Goal: Transaction & Acquisition: Purchase product/service

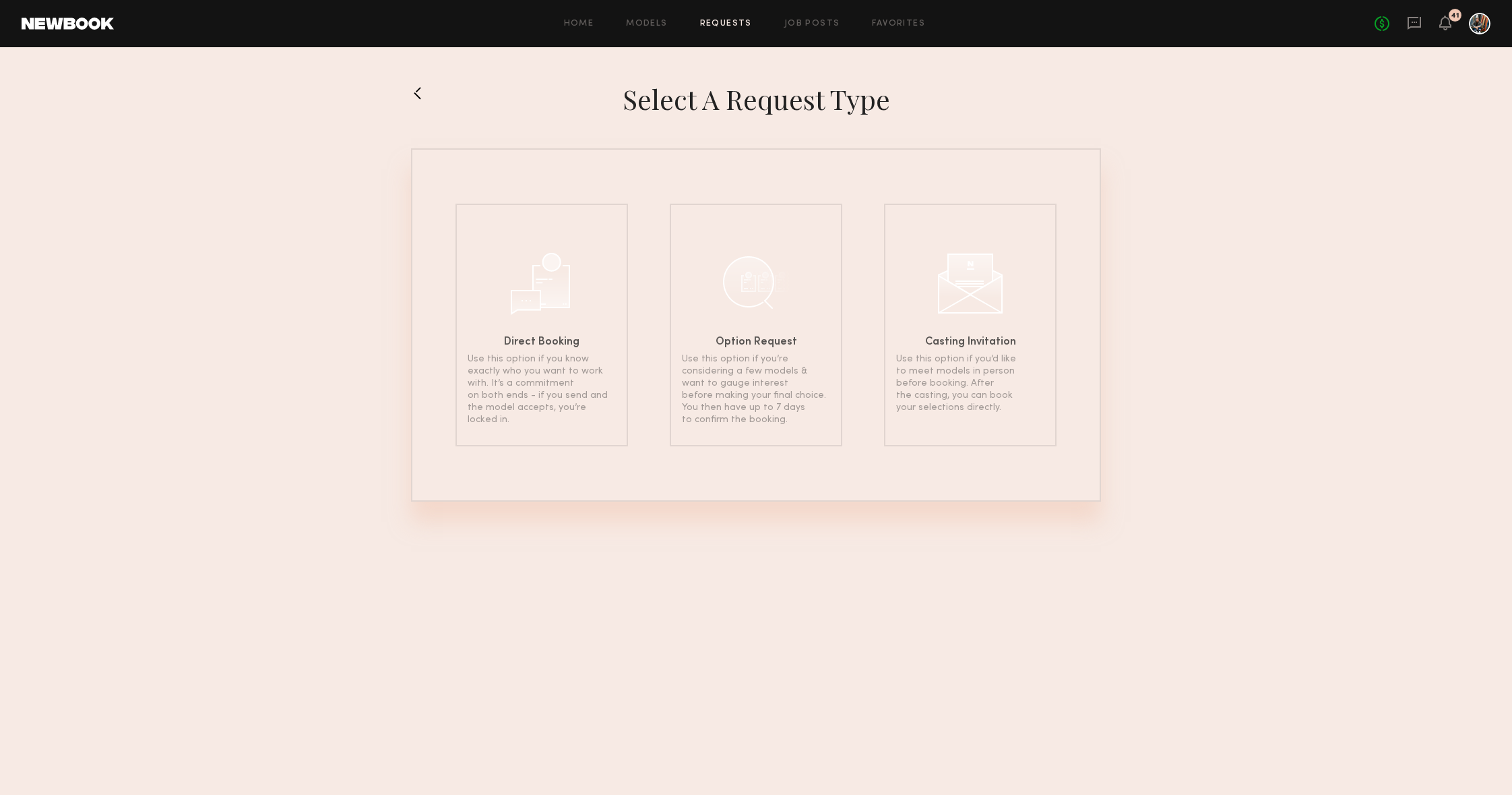
click at [1441, 11] on header "Home Models Requests Job Posts Favorites Sign Out No fees up to $5,000 41" at bounding box center [756, 23] width 1512 height 47
click at [1441, 22] on icon at bounding box center [1445, 22] width 11 height 9
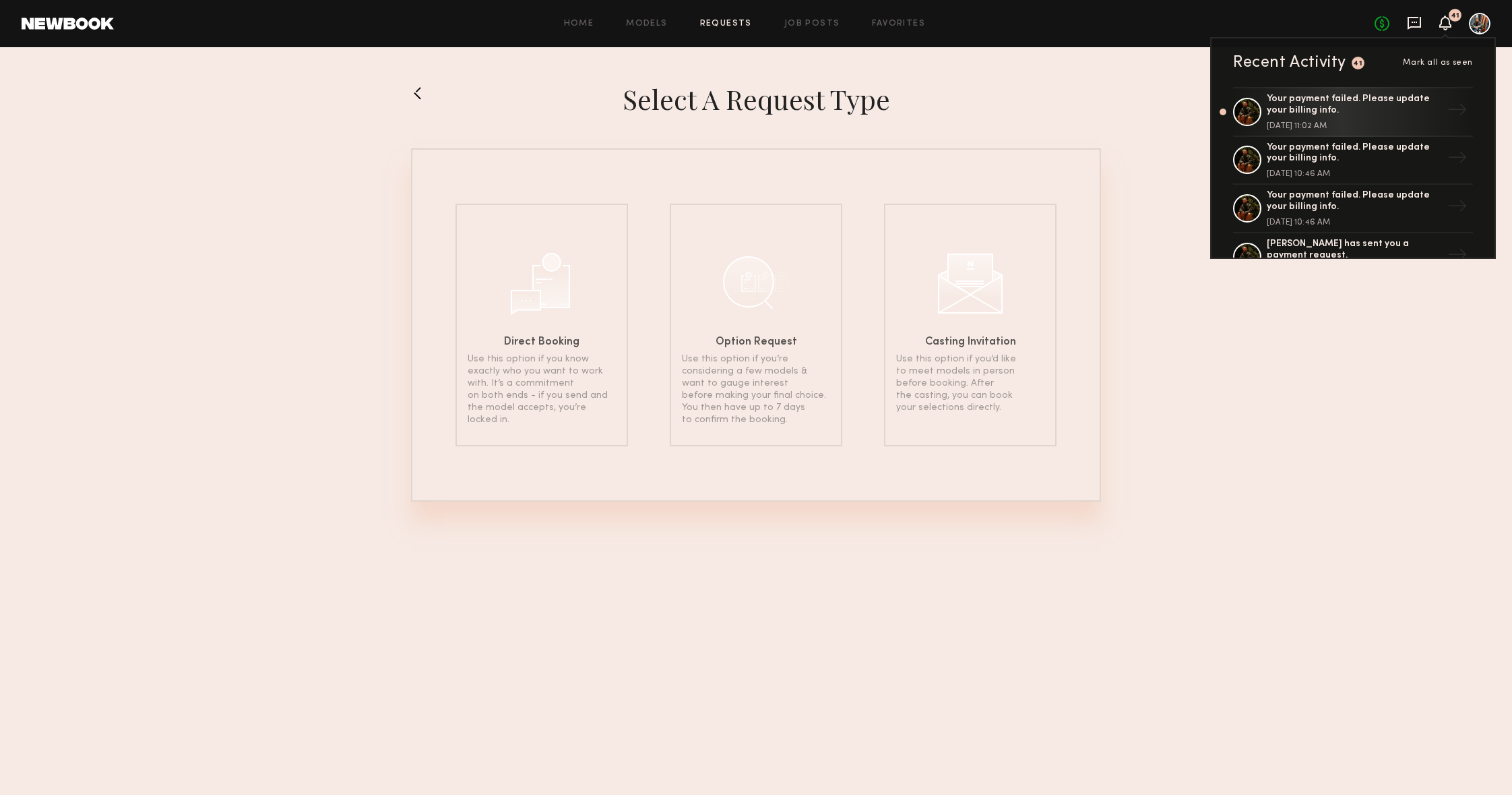
click at [1410, 21] on icon at bounding box center [1414, 22] width 15 height 15
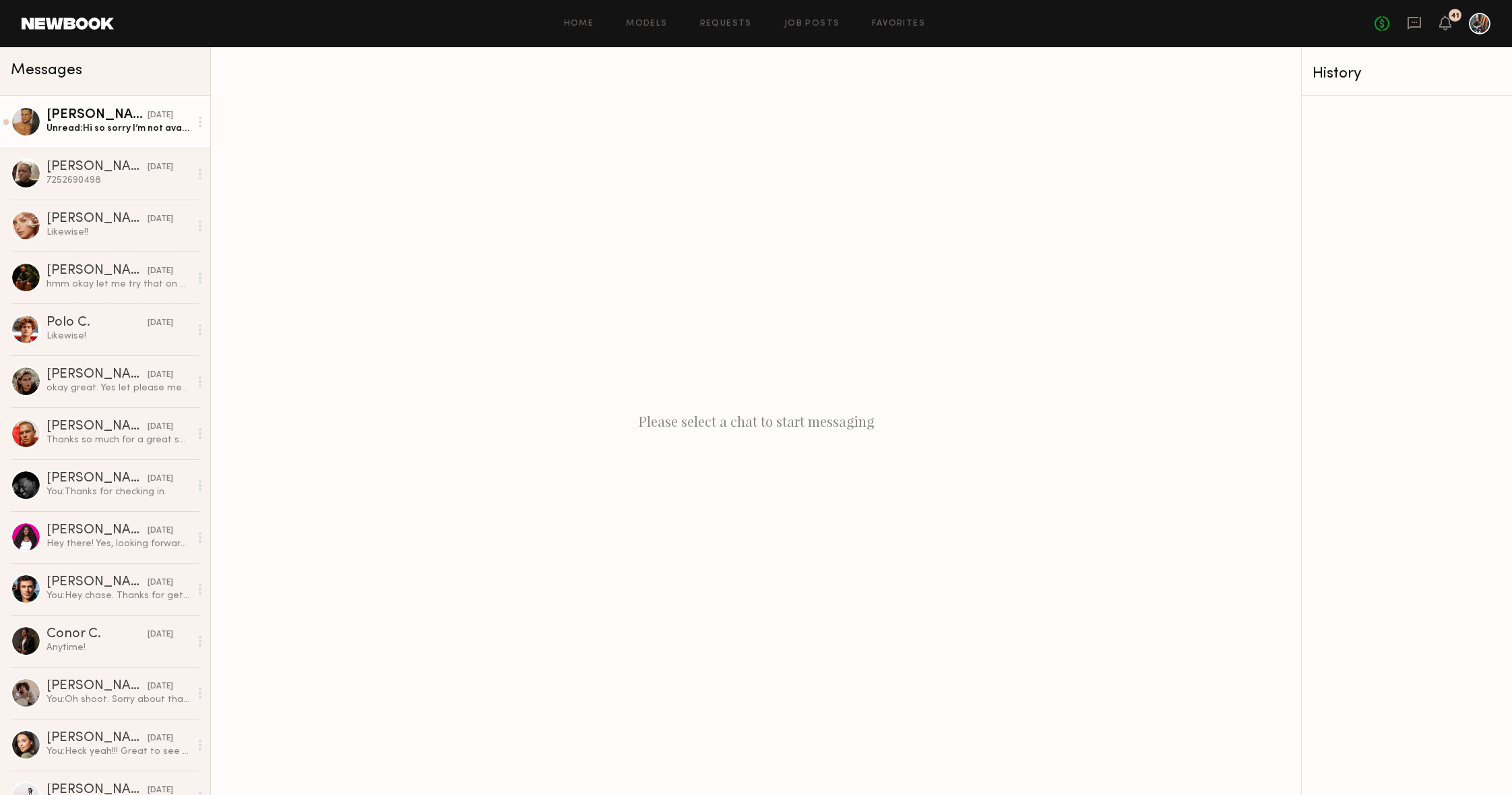
click at [142, 126] on div "Unread: Hi so sorry I’m not available" at bounding box center [118, 128] width 144 height 13
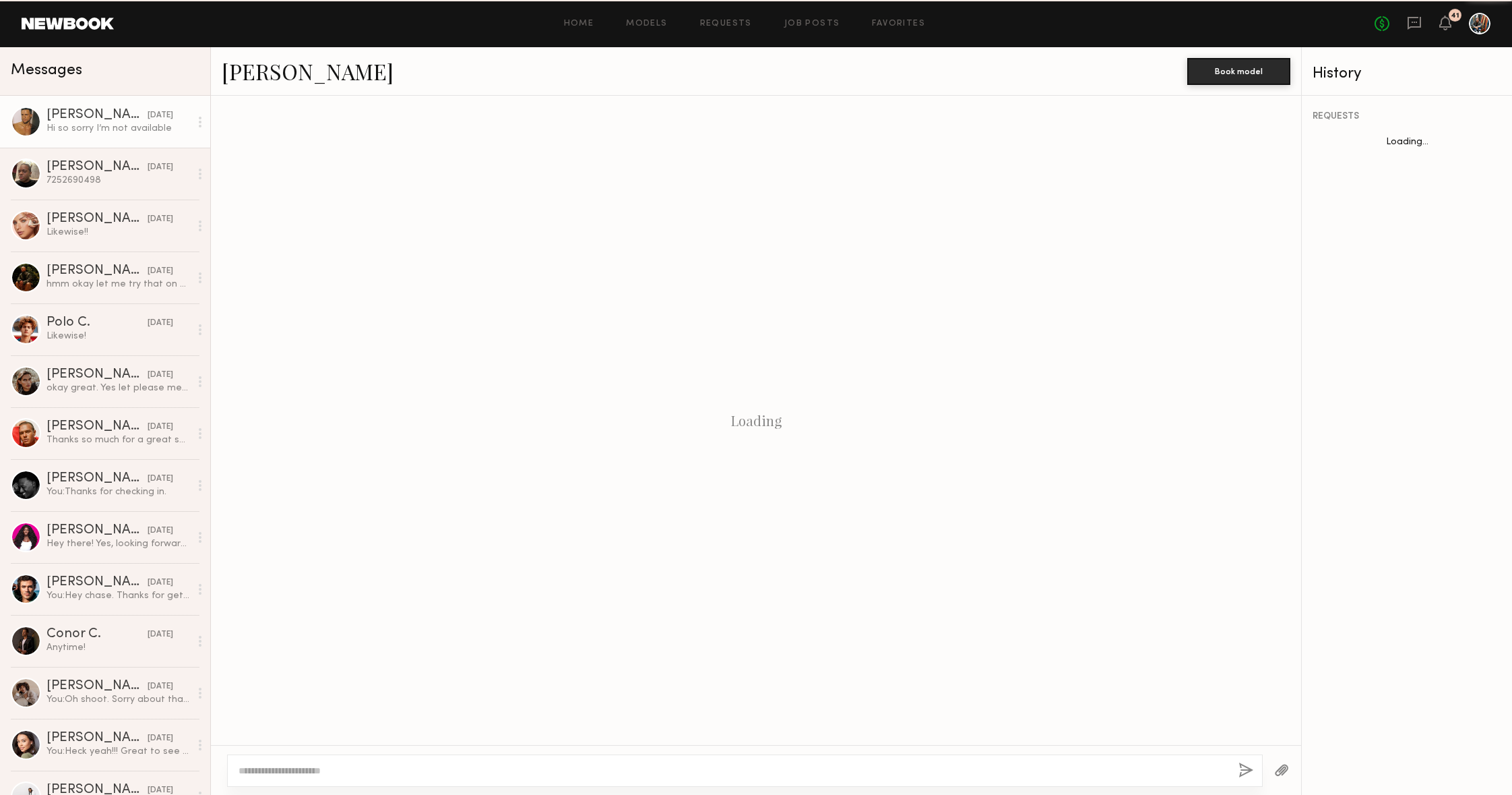
scroll to position [381, 0]
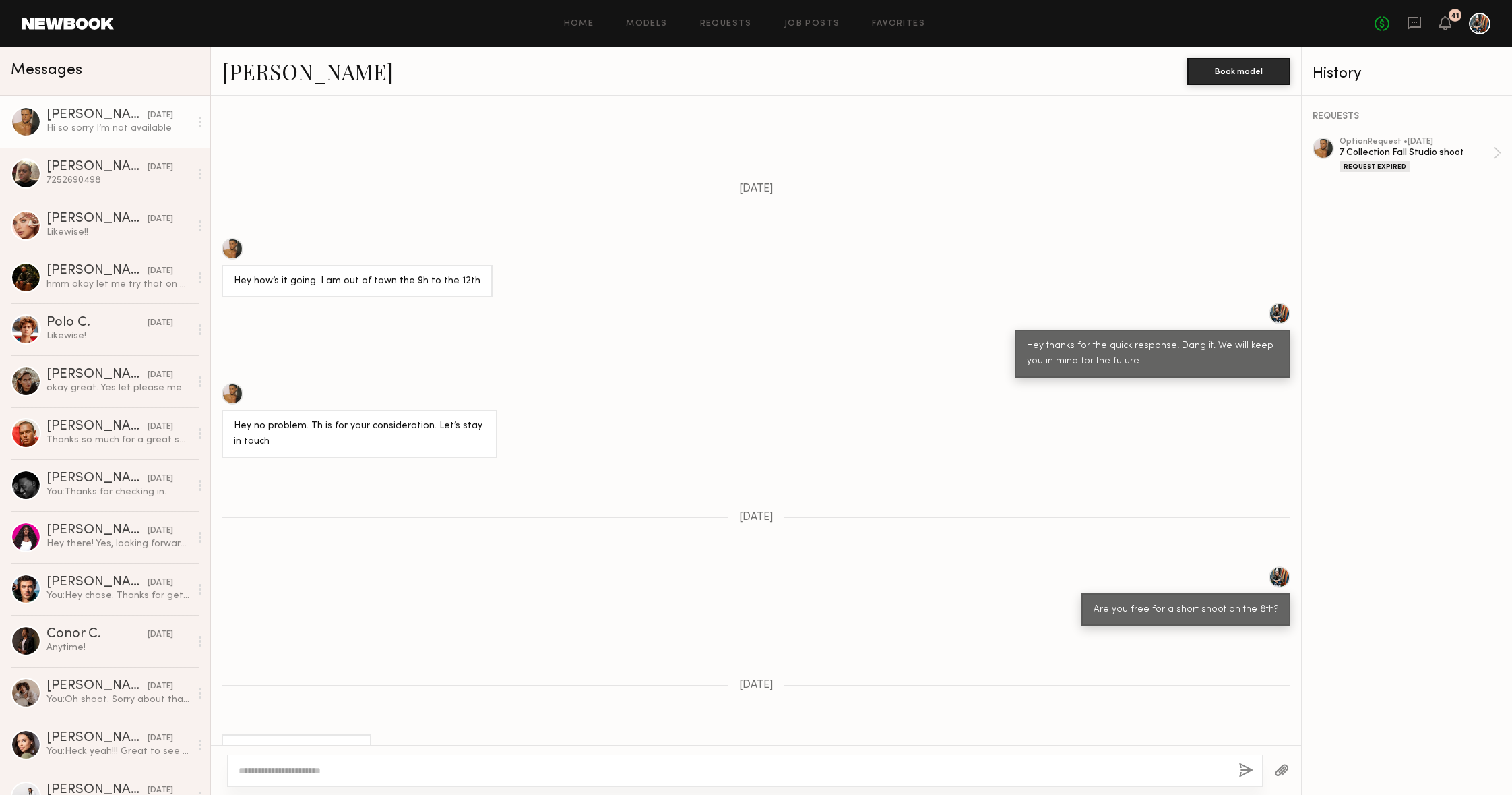
click at [654, 14] on div "Home Models Requests Job Posts Favorites Sign Out No fees up to $5,000 41" at bounding box center [802, 23] width 1377 height 22
click at [652, 20] on link "Models" at bounding box center [646, 24] width 41 height 9
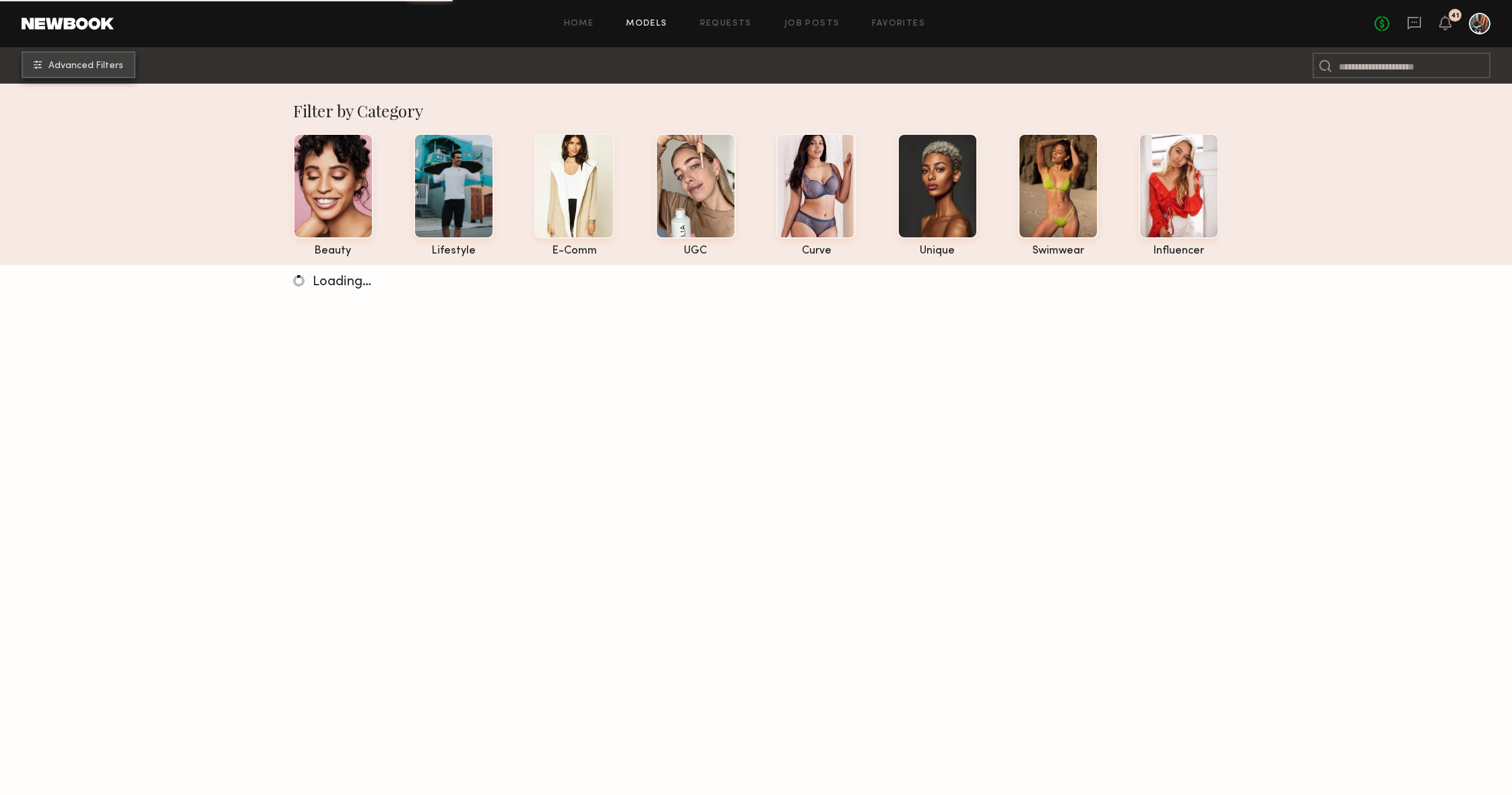
click at [97, 72] on button "Advanced Filters" at bounding box center [78, 64] width 114 height 27
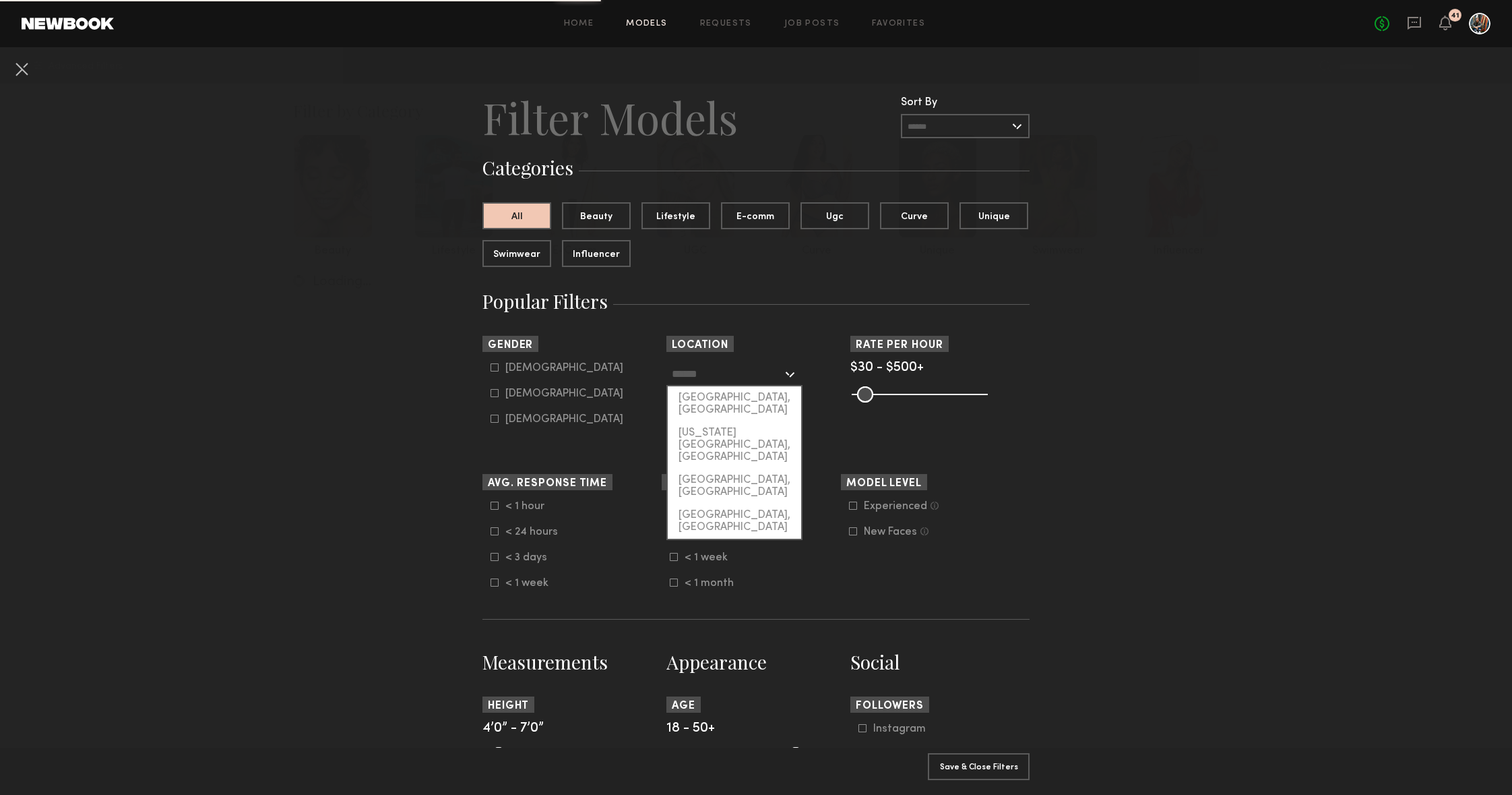
click at [757, 381] on input "text" at bounding box center [727, 373] width 111 height 23
click at [752, 405] on div "[GEOGRAPHIC_DATA], [GEOGRAPHIC_DATA]" at bounding box center [734, 404] width 133 height 35
type input "**********"
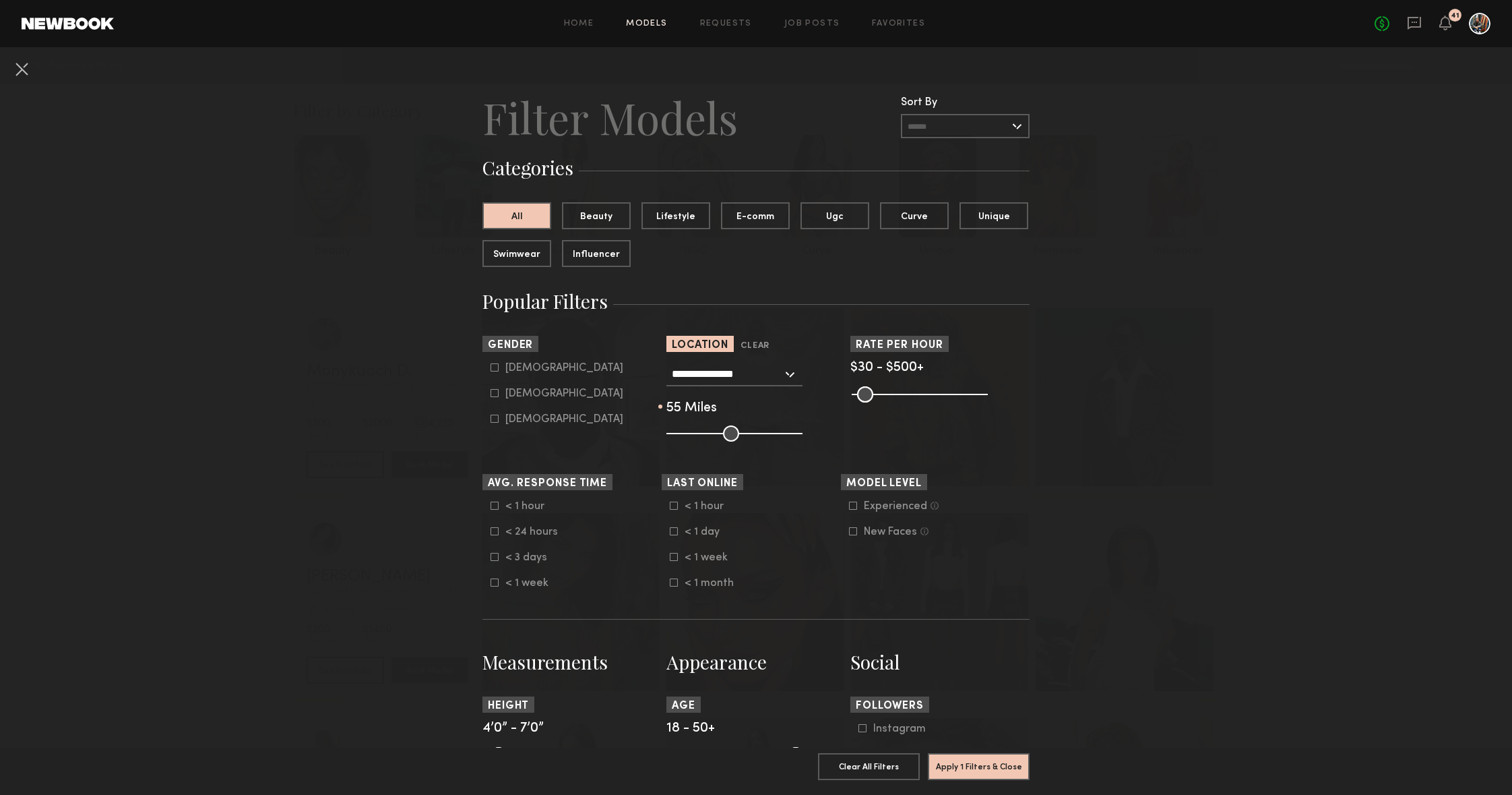
type input "**"
click at [734, 430] on input "range" at bounding box center [734, 433] width 136 height 16
click at [494, 362] on common-framework-checkbox "[DEMOGRAPHIC_DATA]" at bounding box center [576, 367] width 171 height 12
click at [497, 369] on icon at bounding box center [495, 367] width 8 height 8
type input "*"
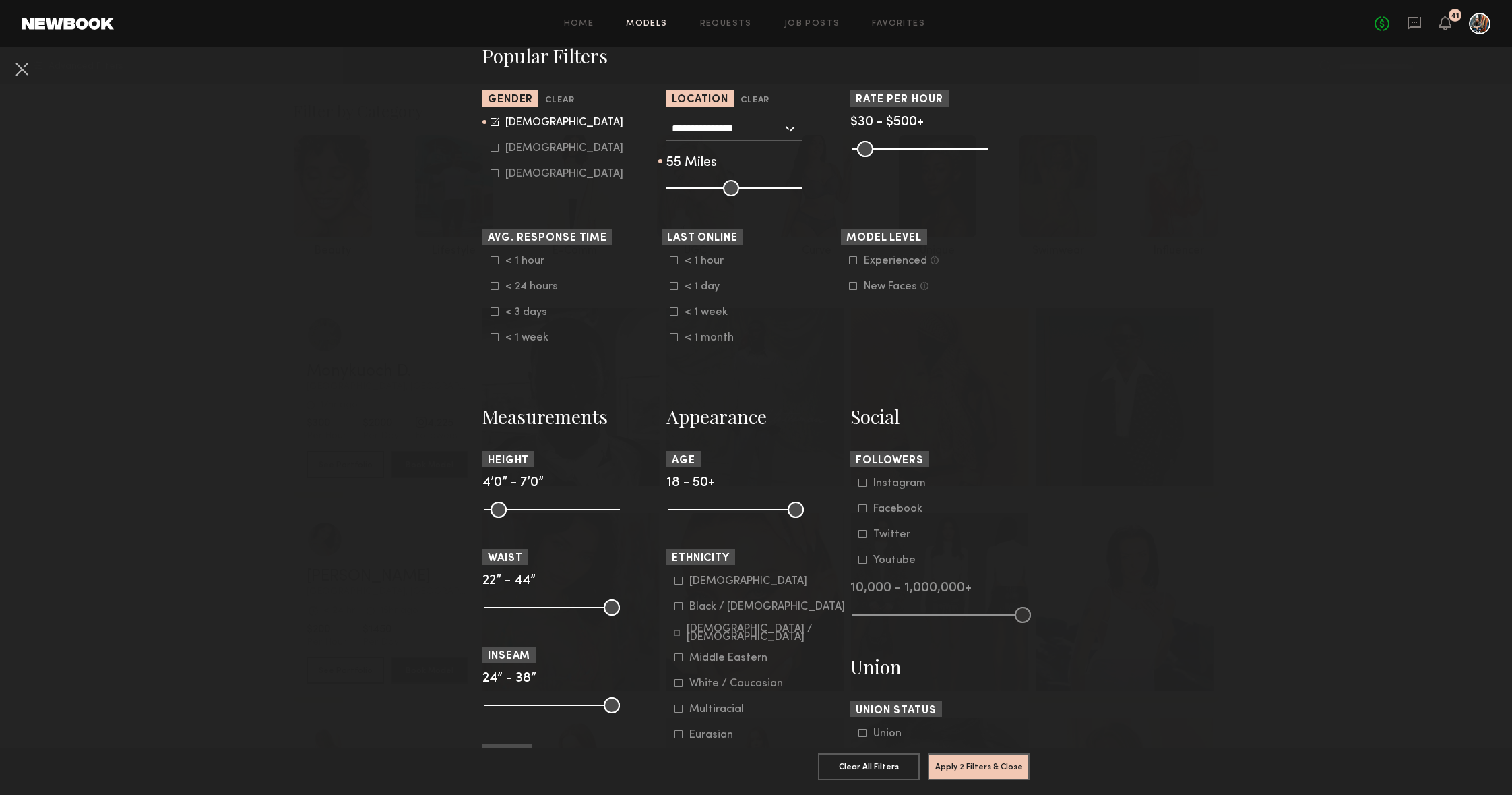
scroll to position [277, 0]
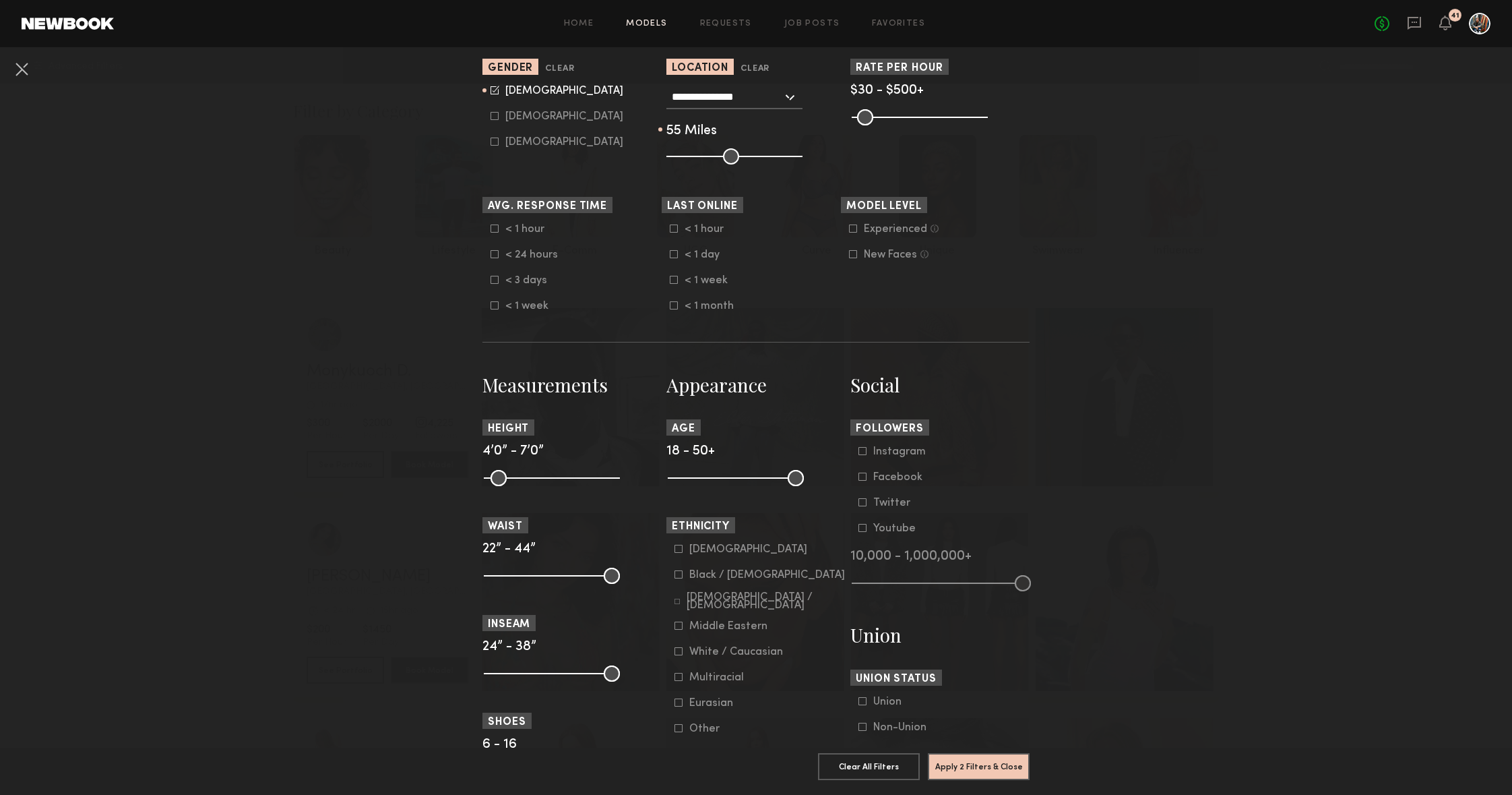
click at [799, 482] on div at bounding box center [756, 476] width 179 height 16
drag, startPoint x: 797, startPoint y: 475, endPoint x: 750, endPoint y: 477, distance: 47.0
type input "**"
click at [750, 479] on input "range" at bounding box center [736, 477] width 136 height 16
click at [983, 759] on button "Apply 3 Filters & Close" at bounding box center [978, 766] width 102 height 27
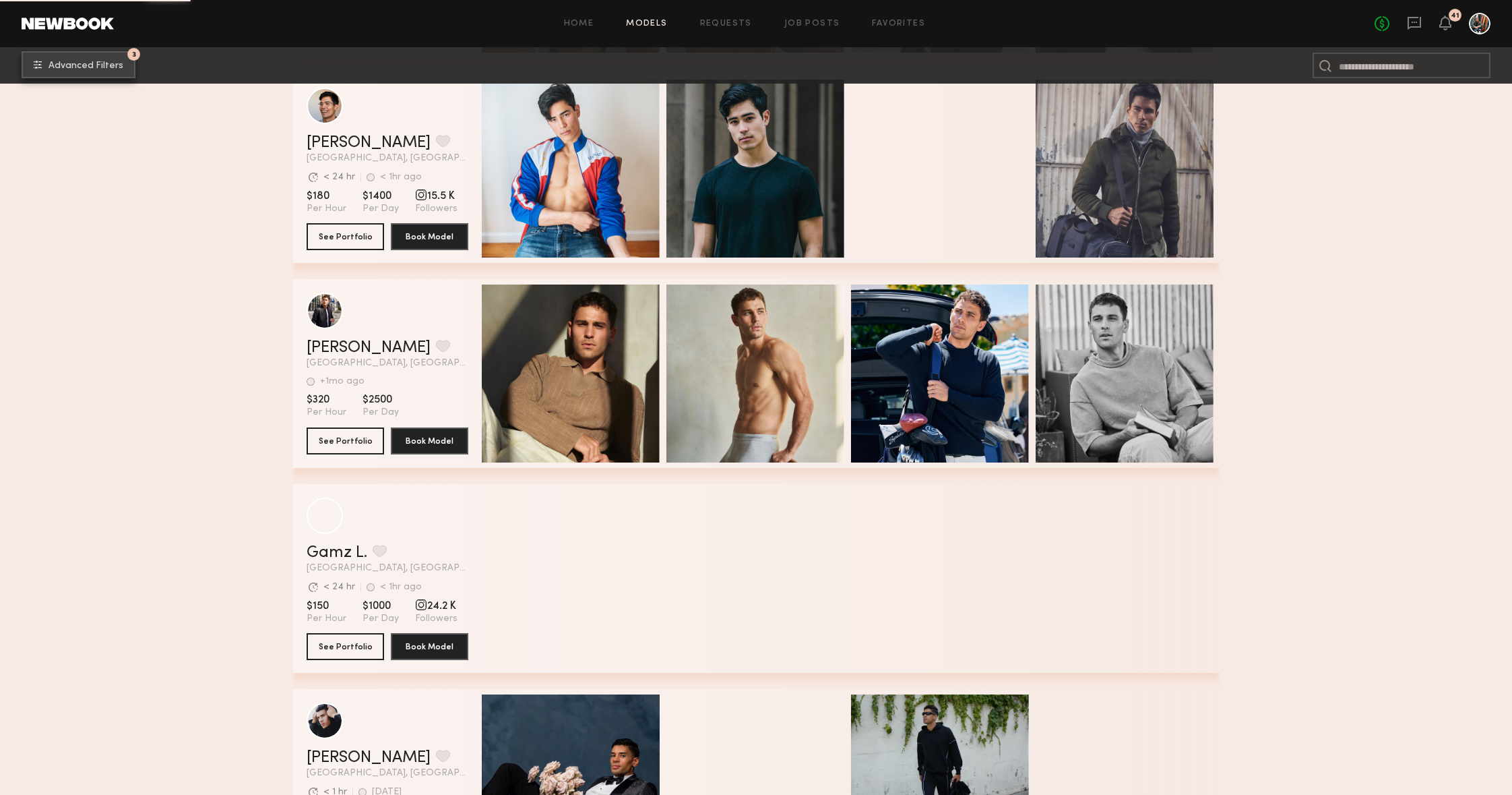
scroll to position [4156, 0]
